Goal: Navigation & Orientation: Find specific page/section

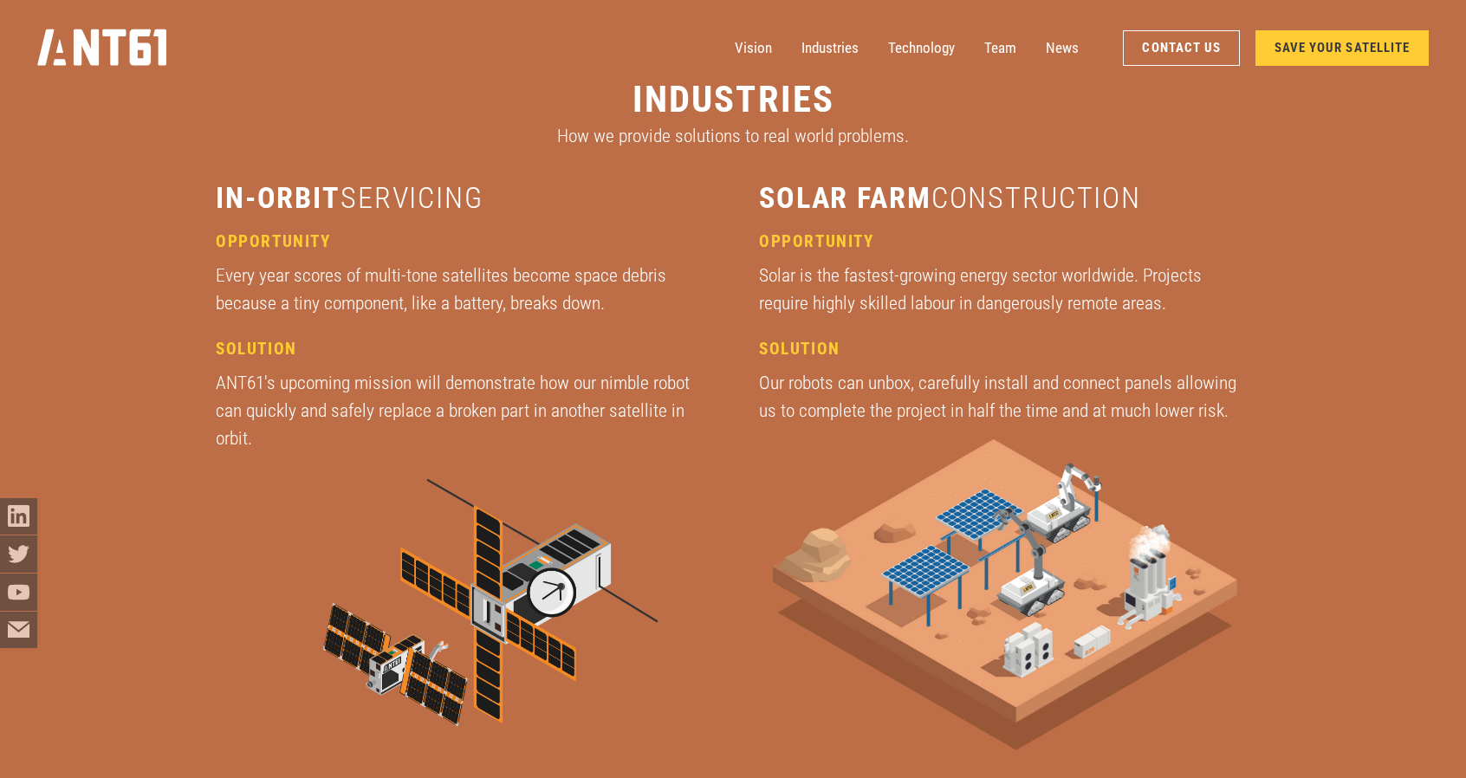
scroll to position [2275, 0]
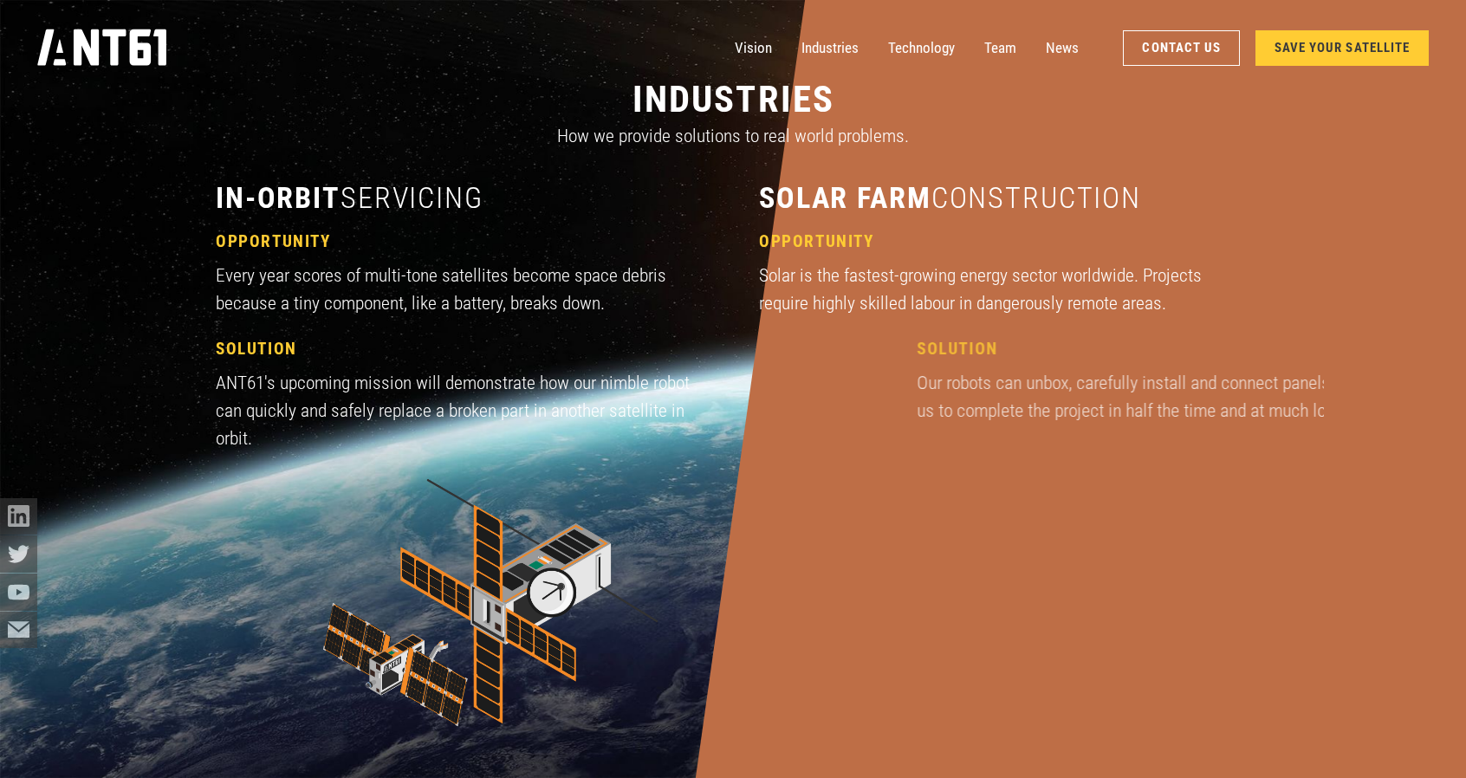
click at [1290, 49] on link "SAVE YOUR SATELLITE" at bounding box center [1342, 48] width 174 height 36
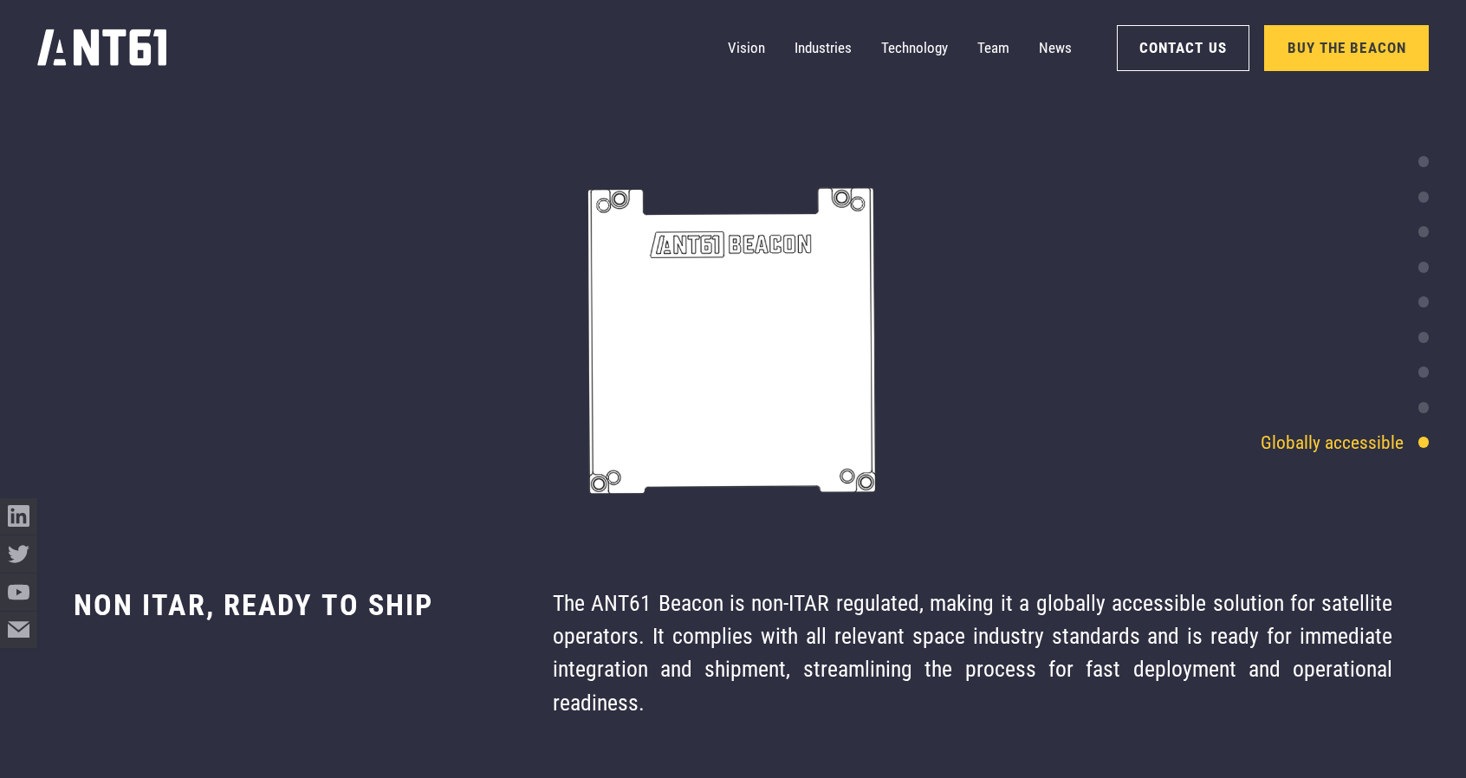
scroll to position [8064, 0]
click at [1421, 415] on div "Security" at bounding box center [1388, 407] width 84 height 28
click at [1426, 399] on div "Security" at bounding box center [1388, 407] width 84 height 28
click at [1423, 376] on div at bounding box center [1423, 371] width 11 height 11
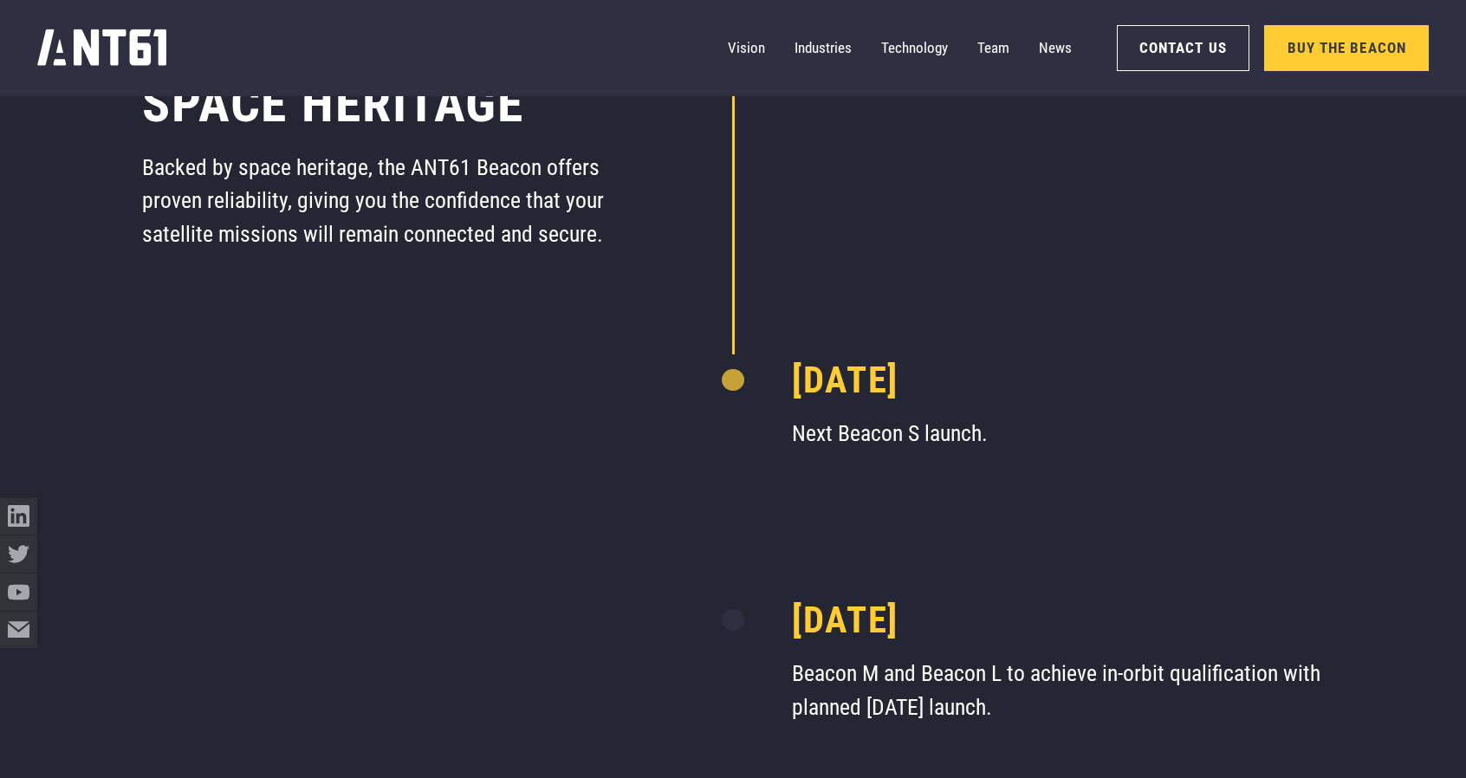
scroll to position [9795, 0]
